Goal: Information Seeking & Learning: Learn about a topic

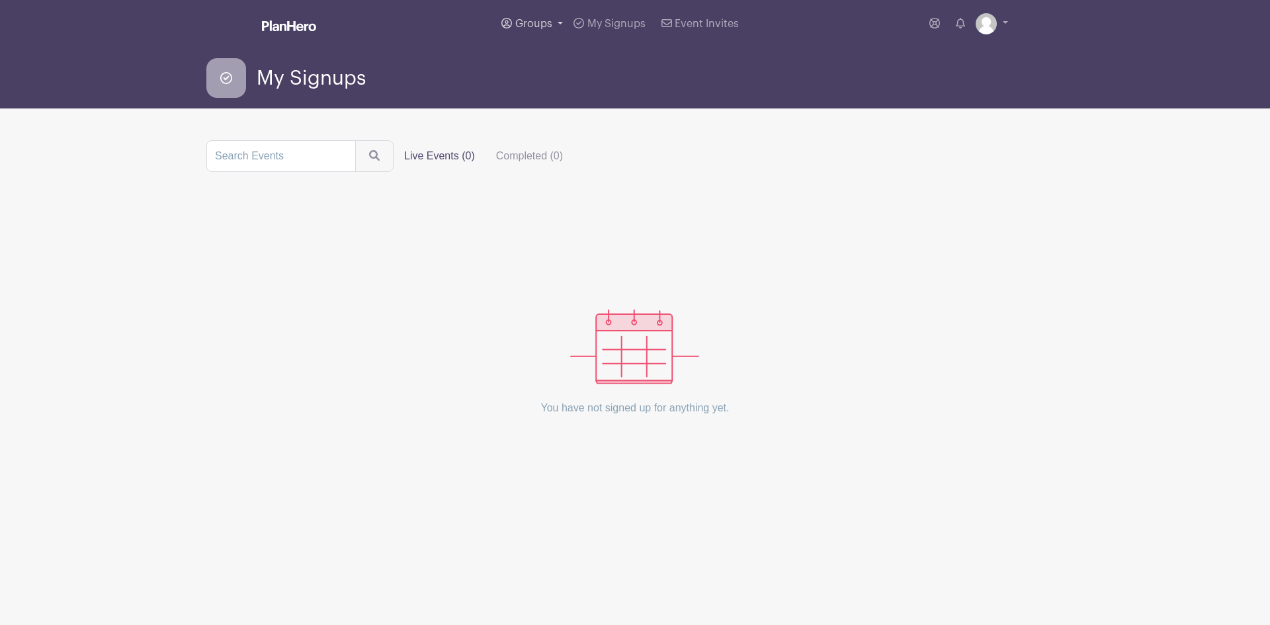
click at [541, 19] on span "Groups" at bounding box center [533, 24] width 37 height 11
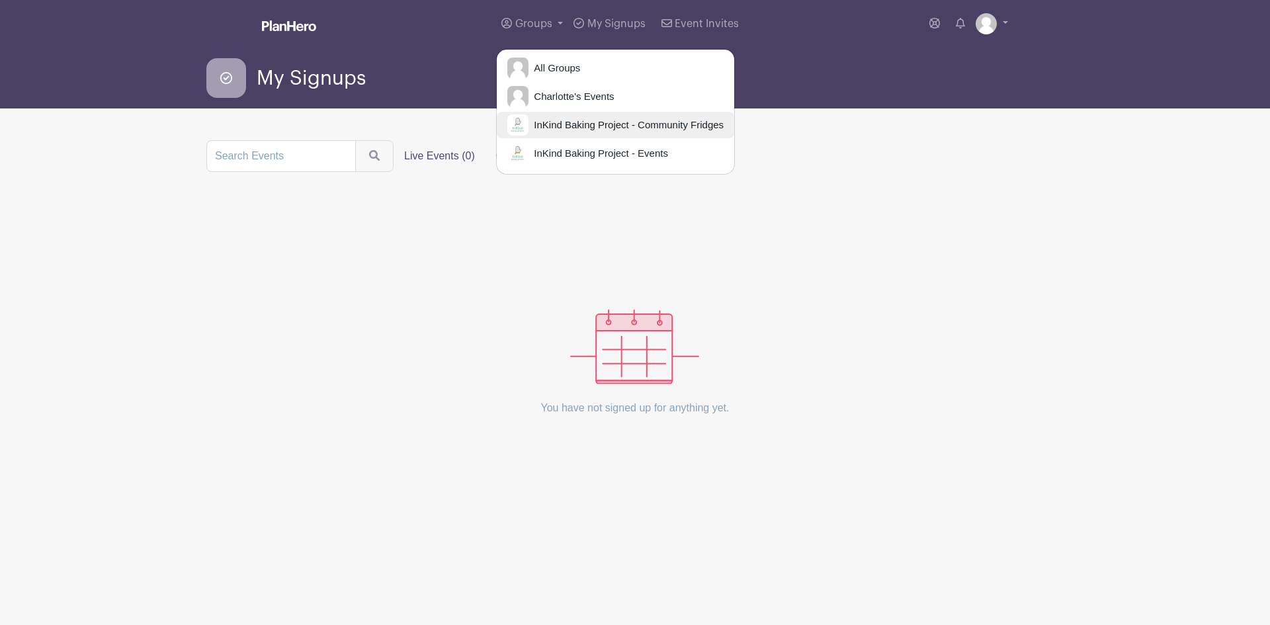
click at [654, 126] on span "InKind Baking Project - Community Fridges" at bounding box center [626, 125] width 195 height 15
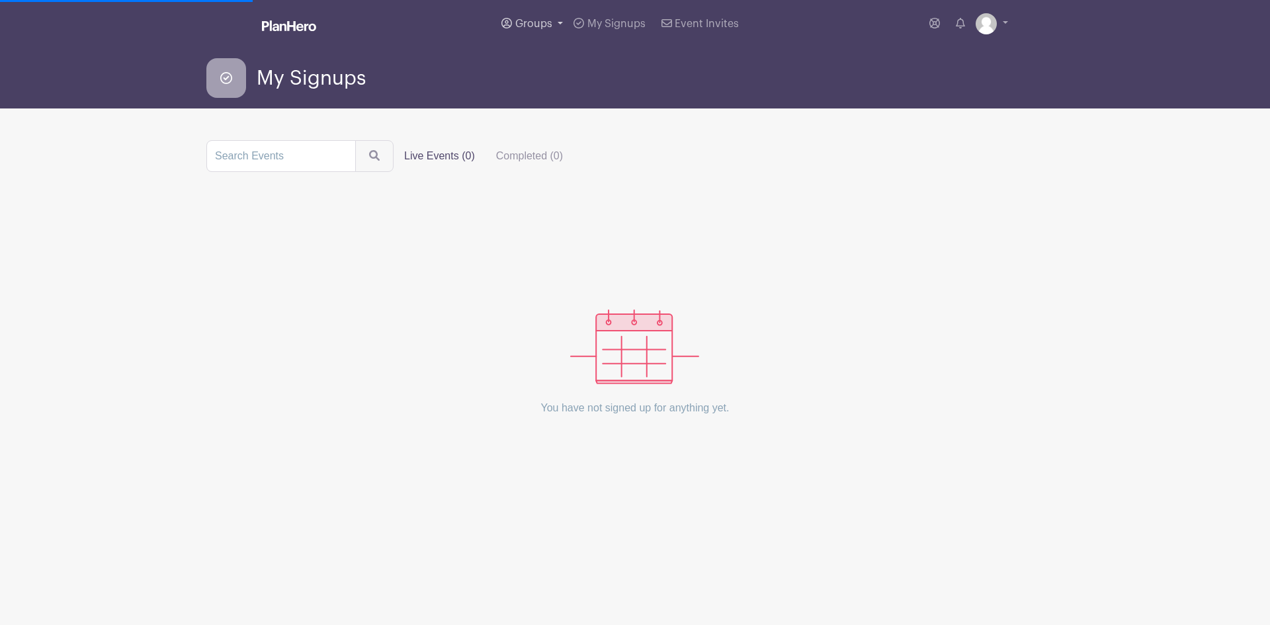
click at [542, 17] on link "Groups" at bounding box center [532, 24] width 72 height 48
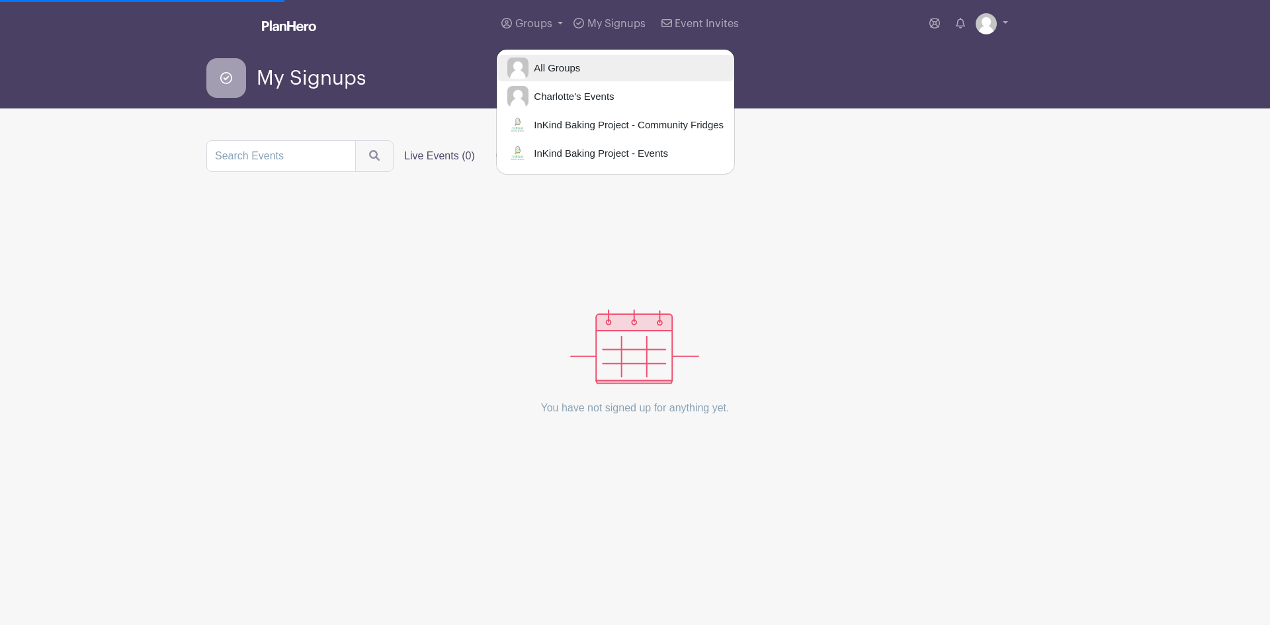
click at [571, 61] on span "All Groups" at bounding box center [555, 68] width 52 height 15
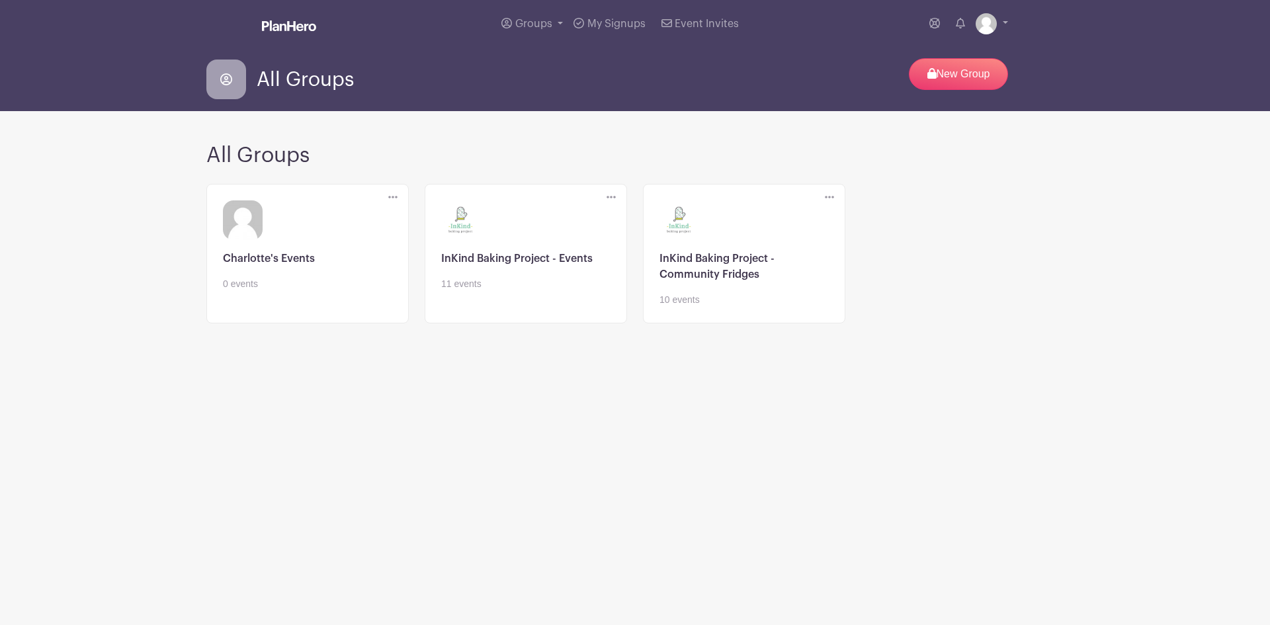
click at [518, 291] on link at bounding box center [525, 291] width 169 height 0
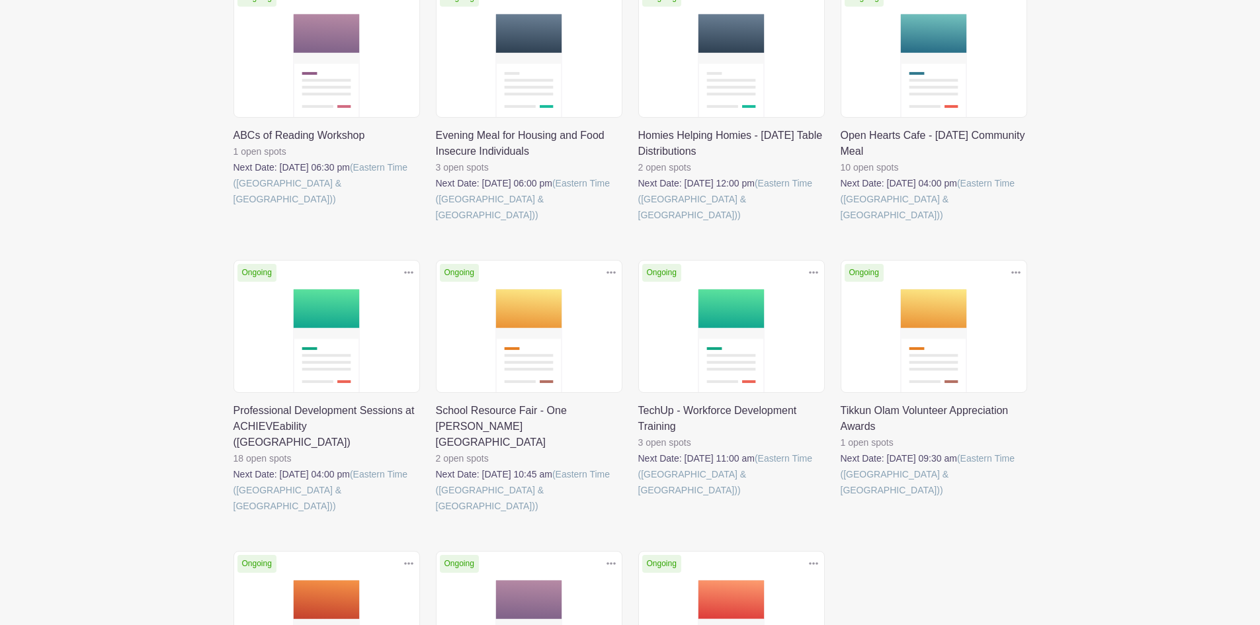
scroll to position [331, 0]
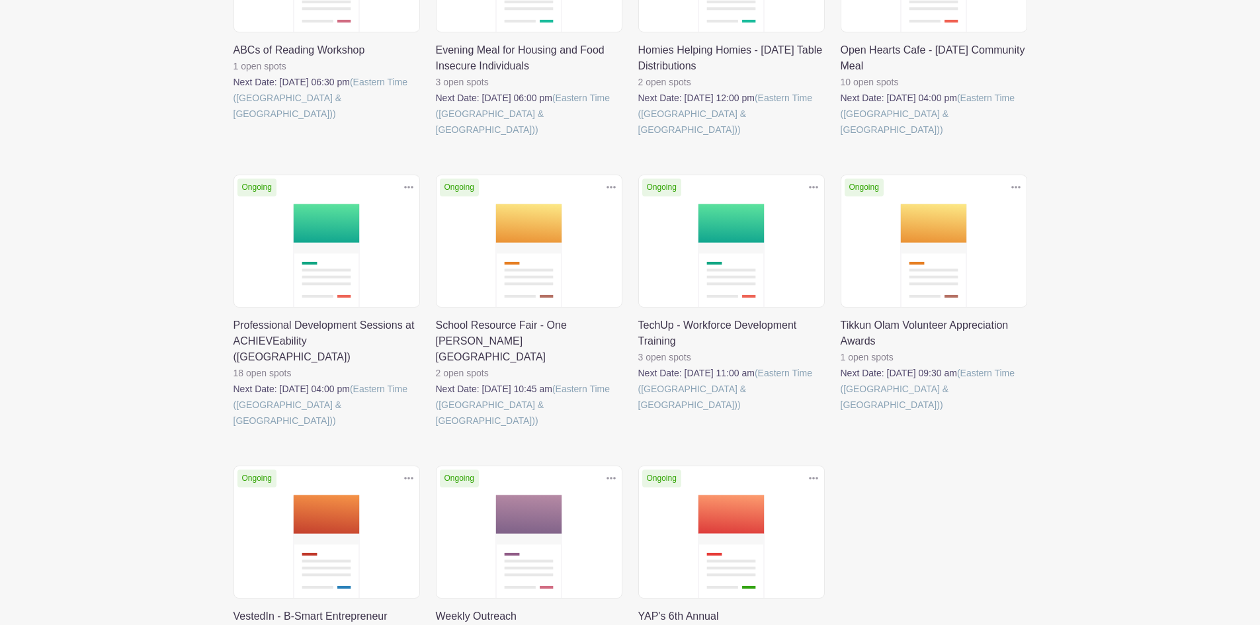
click at [841, 413] on link at bounding box center [841, 413] width 0 height 0
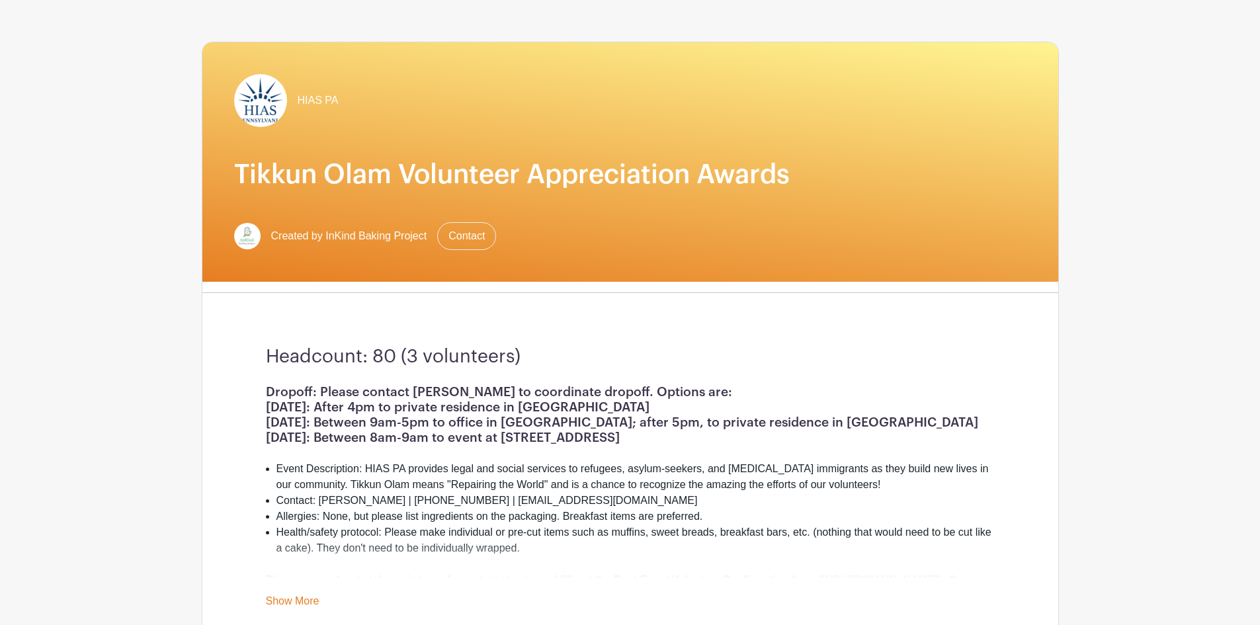
scroll to position [42, 0]
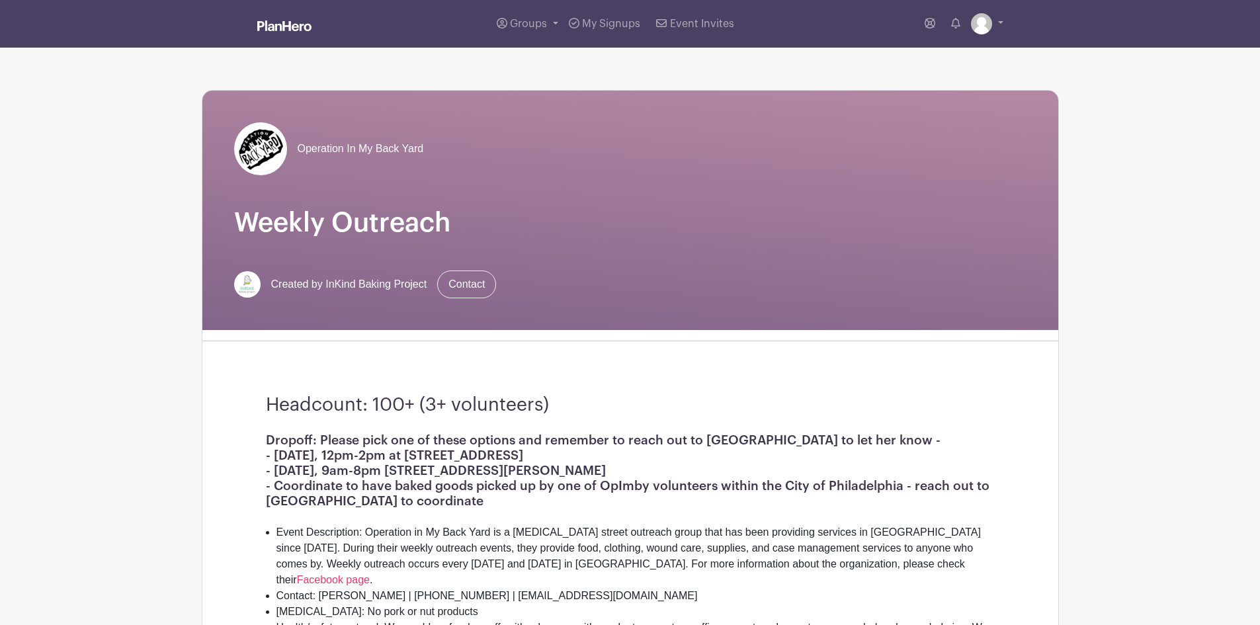
scroll to position [132, 0]
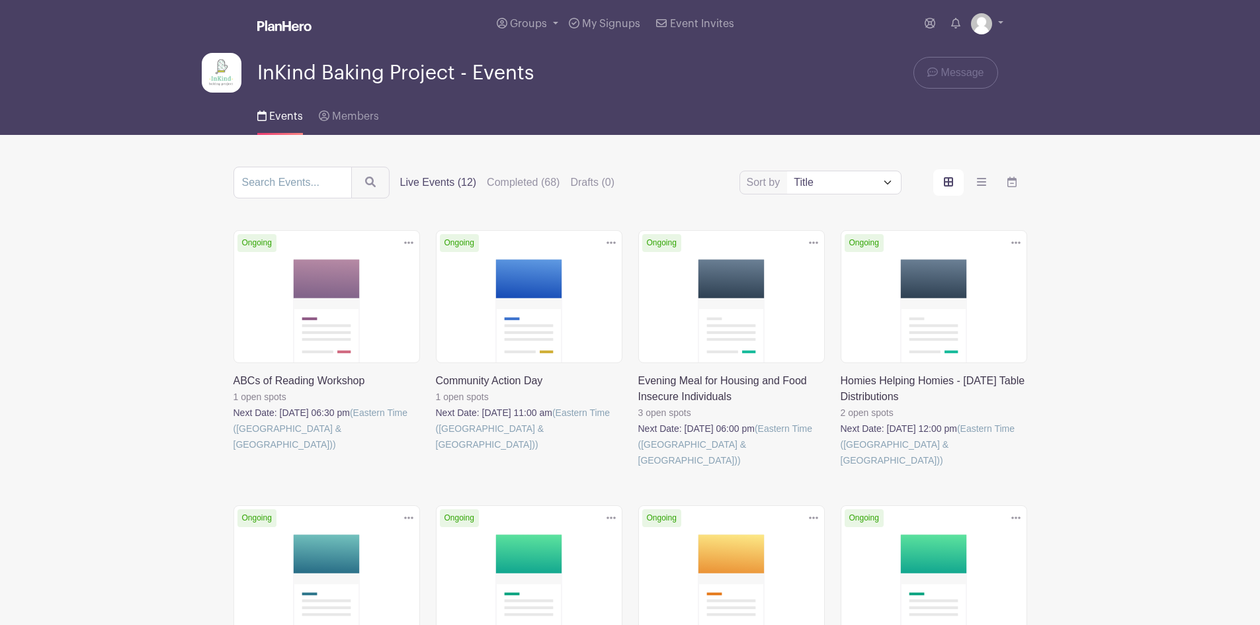
click at [886, 181] on select "Title Recently modified Newest Upcoming dates" at bounding box center [843, 182] width 113 height 22
select select "upcoming_date"
click at [787, 171] on select "Title Recently modified Newest Upcoming dates" at bounding box center [843, 182] width 113 height 22
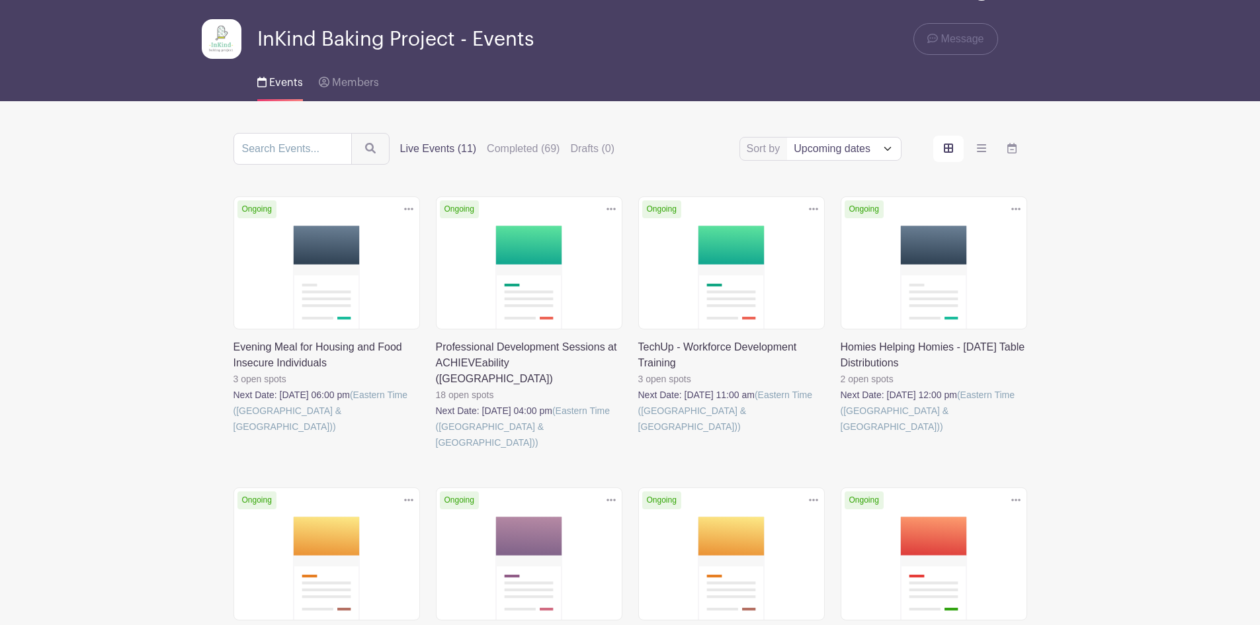
scroll to position [66, 0]
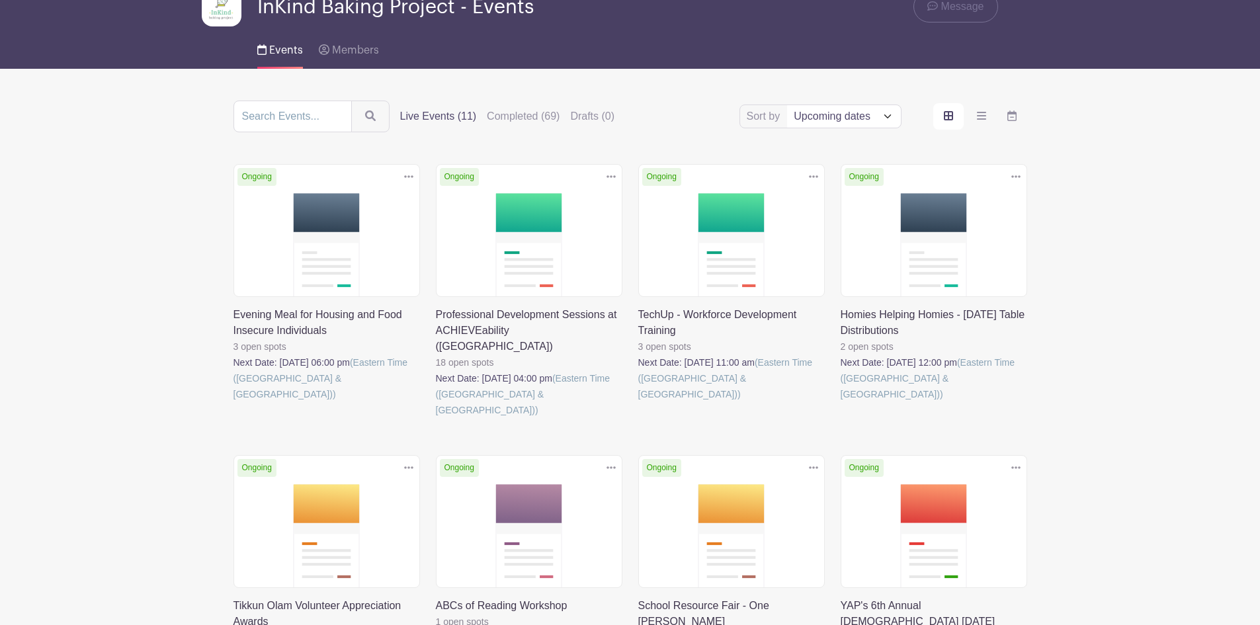
click at [841, 402] on link at bounding box center [841, 402] width 0 height 0
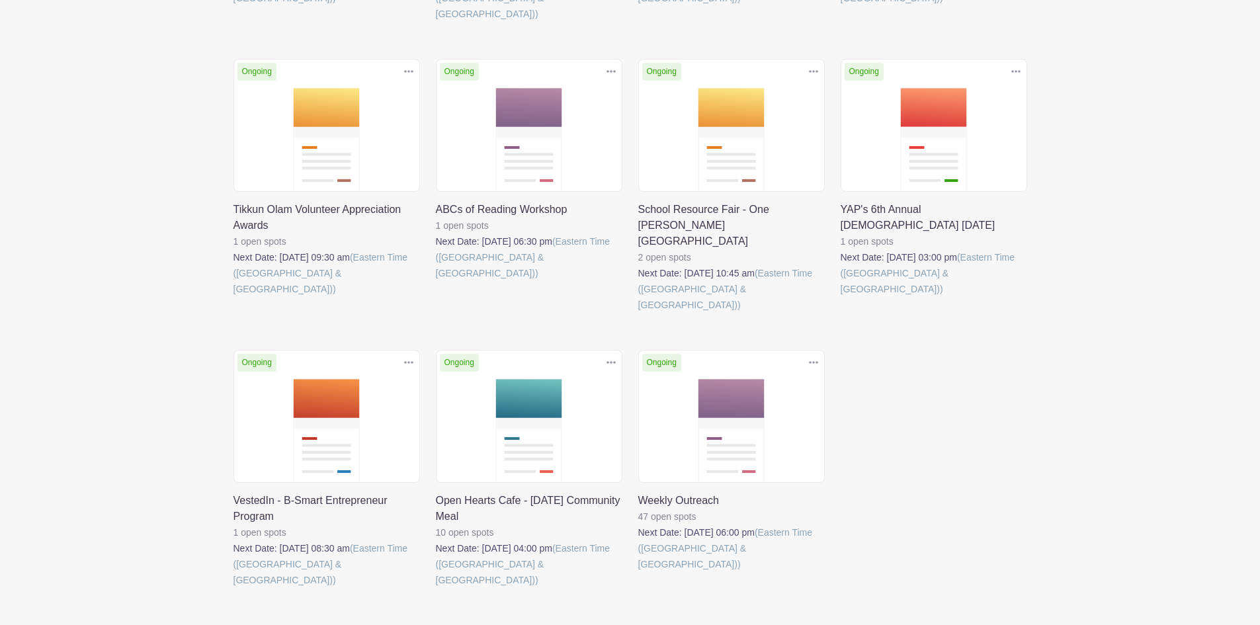
scroll to position [463, 0]
click at [638, 312] on link at bounding box center [638, 312] width 0 height 0
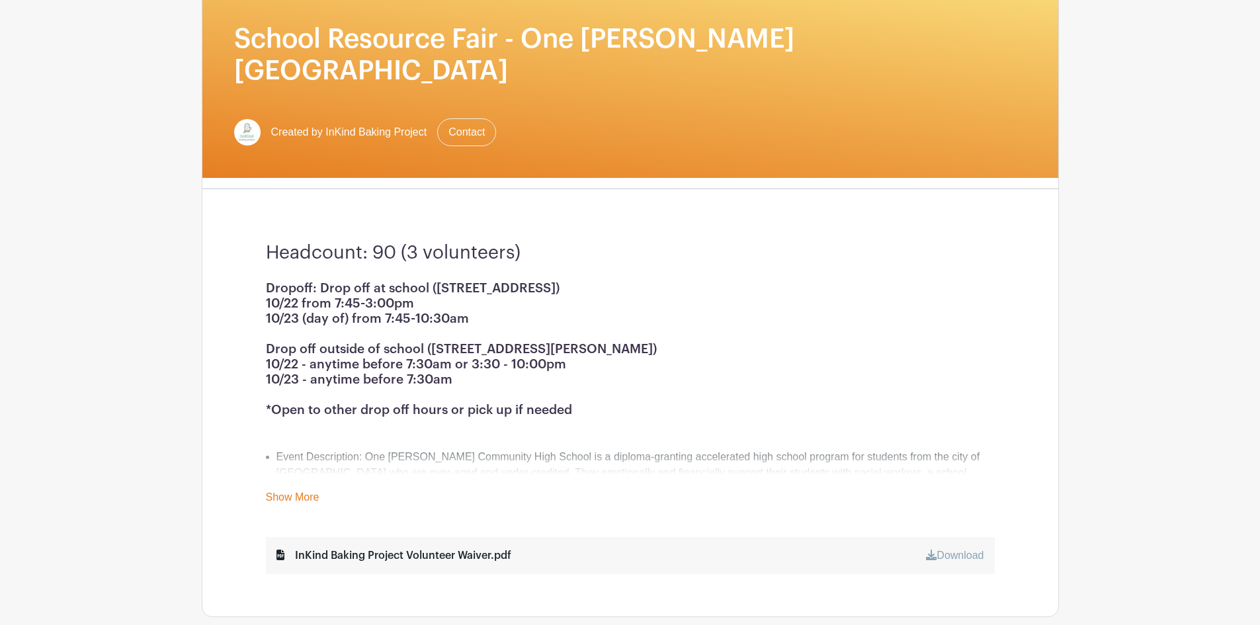
scroll to position [198, 0]
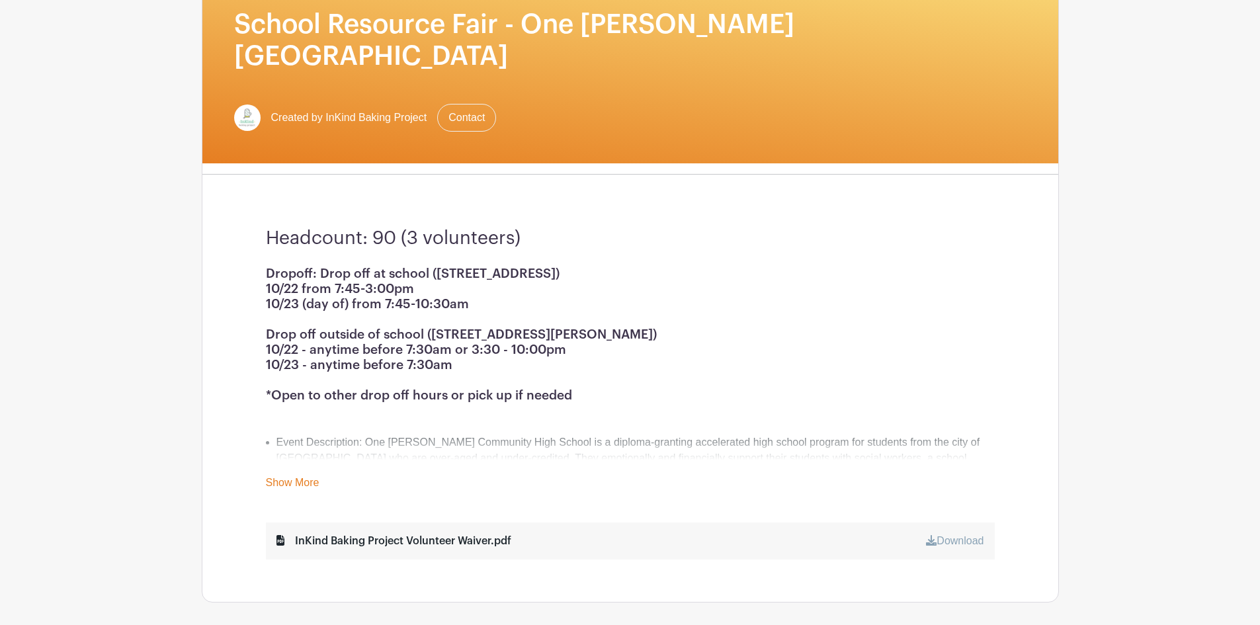
click at [296, 477] on link "Show More" at bounding box center [293, 485] width 54 height 17
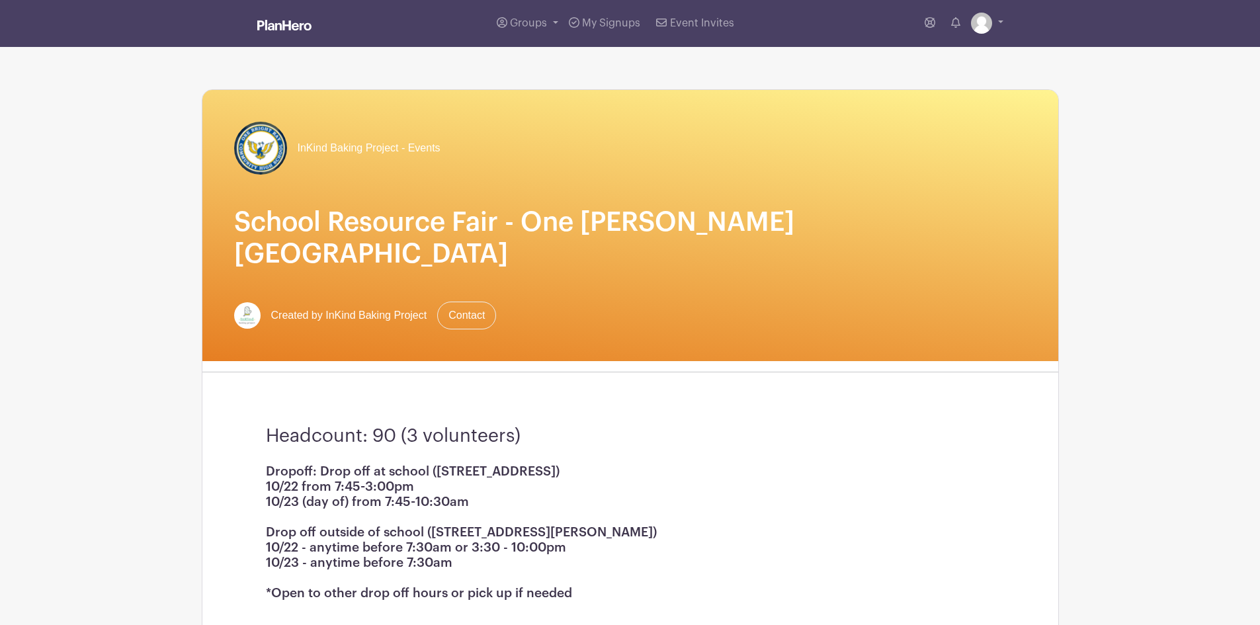
scroll to position [0, 0]
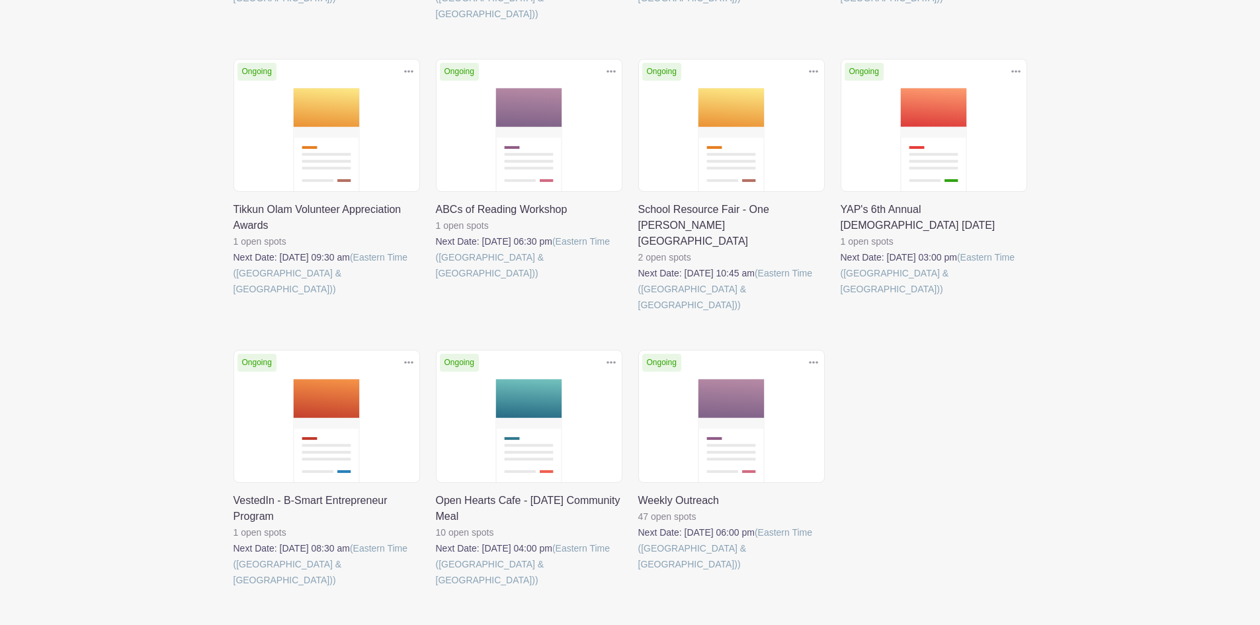
scroll to position [463, 0]
click at [638, 572] on link at bounding box center [638, 572] width 0 height 0
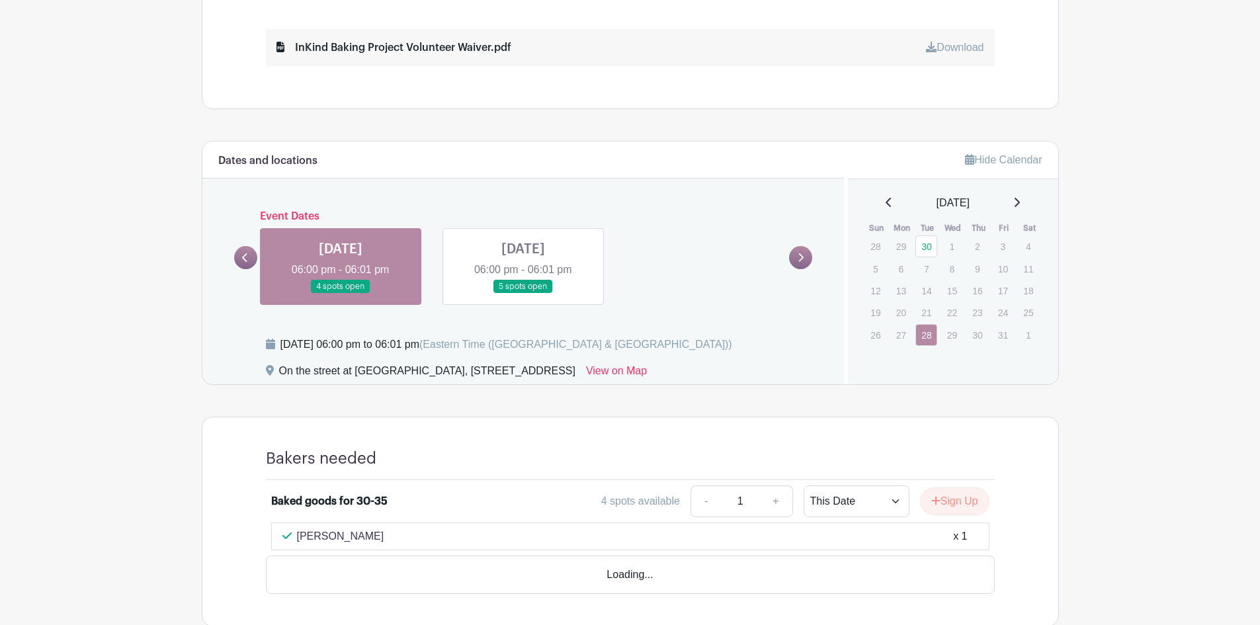
scroll to position [662, 0]
click at [249, 255] on link at bounding box center [245, 256] width 23 height 23
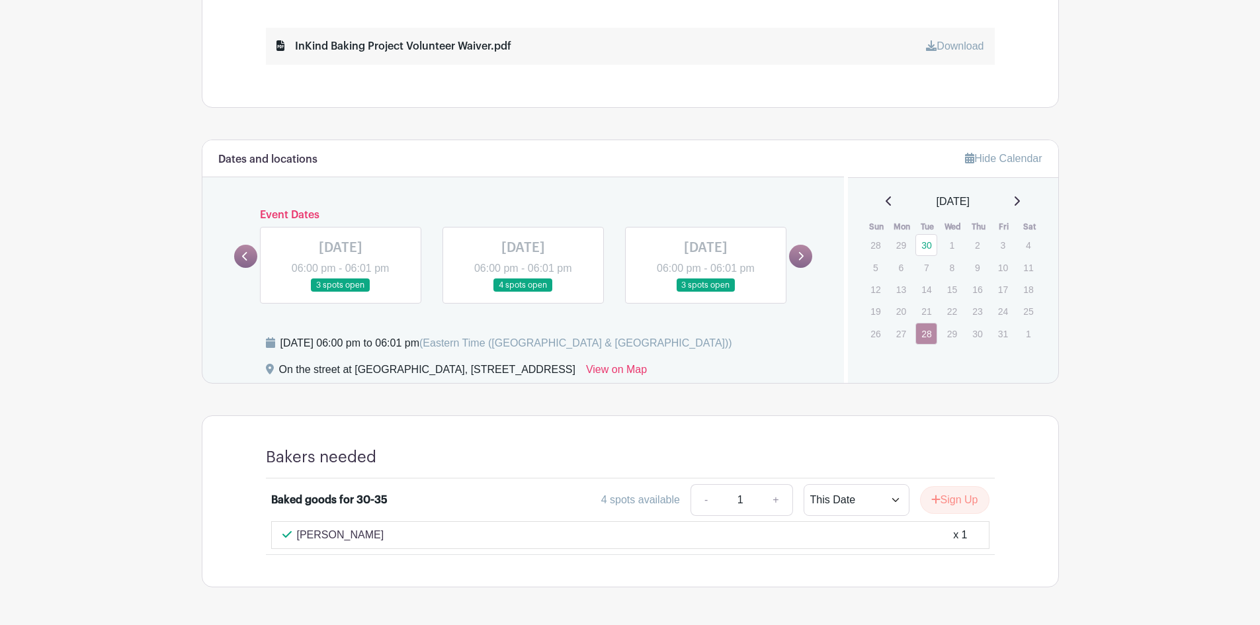
click at [801, 262] on link at bounding box center [800, 256] width 23 height 23
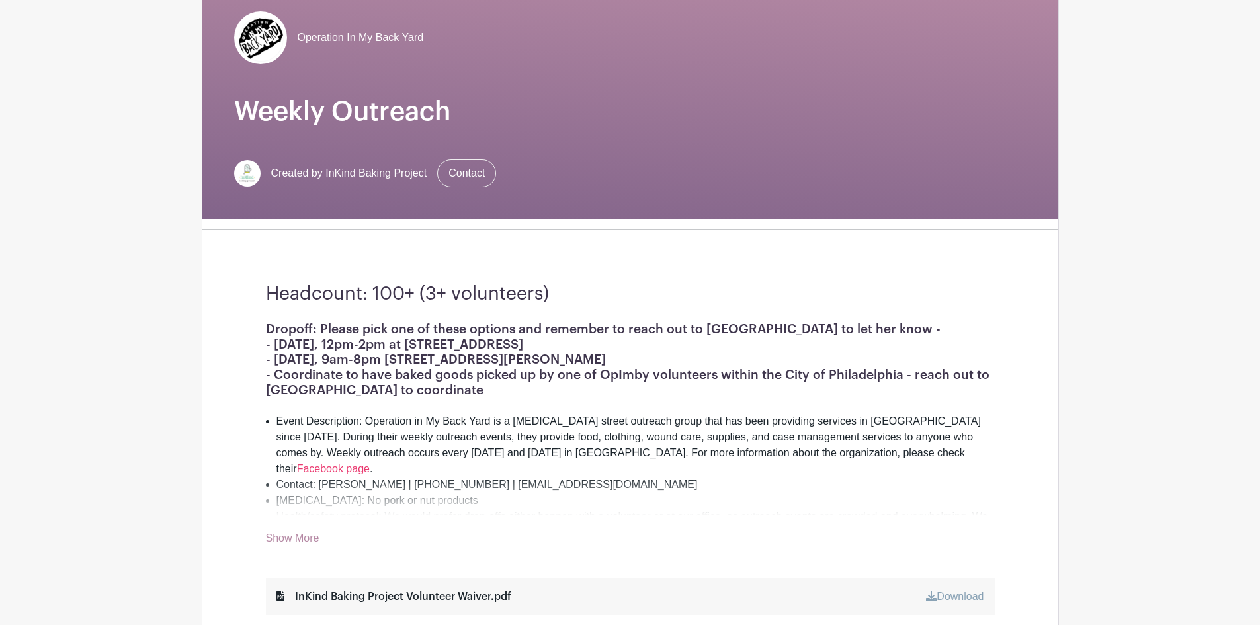
scroll to position [0, 0]
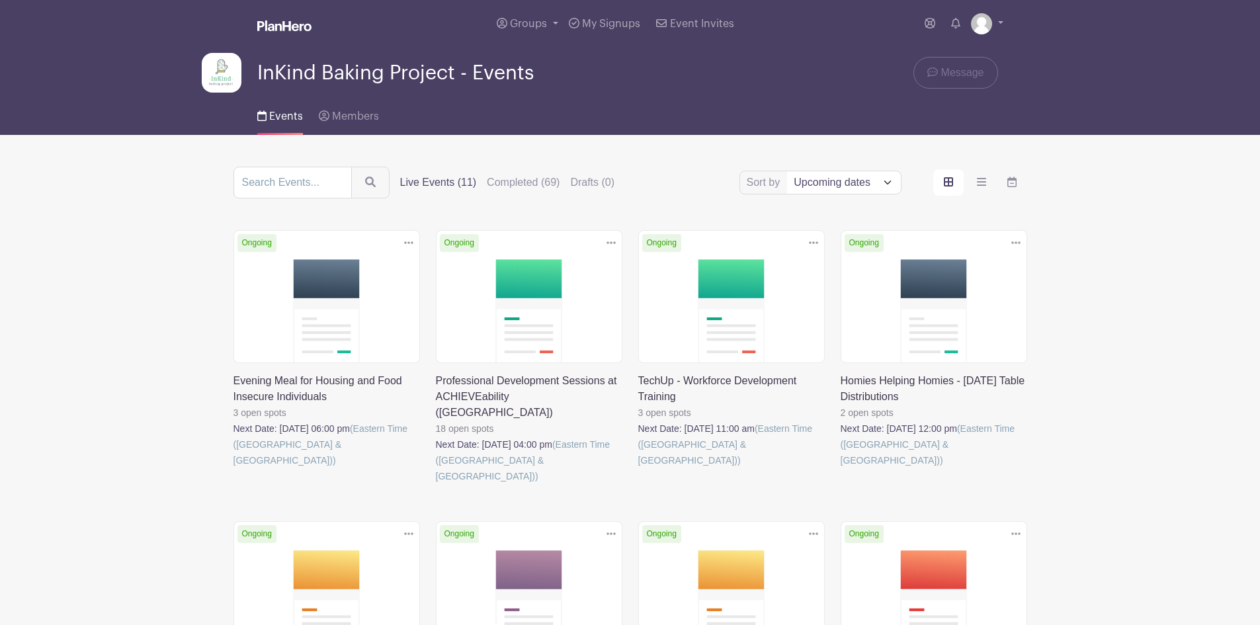
click at [841, 468] on link at bounding box center [841, 468] width 0 height 0
